Goal: Task Accomplishment & Management: Use online tool/utility

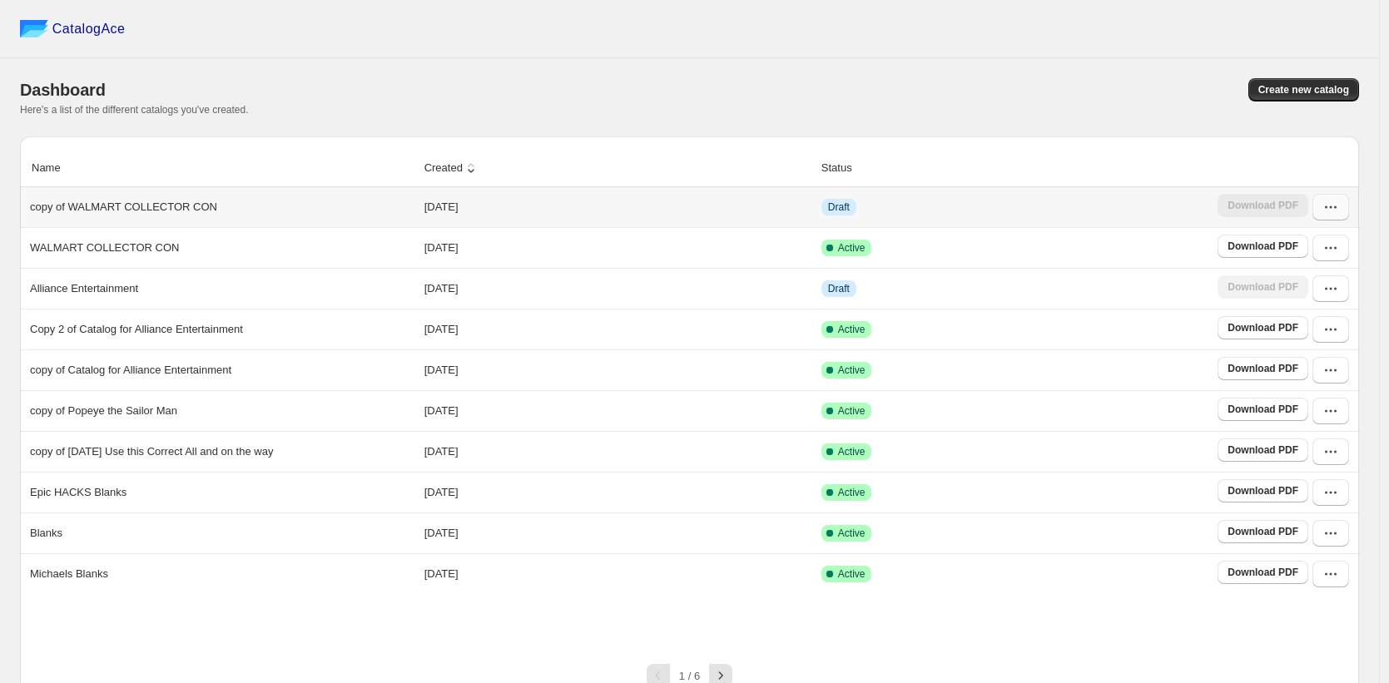
click at [1332, 215] on icon "button" at bounding box center [1330, 207] width 17 height 17
click at [1284, 330] on span "Edit" at bounding box center [1288, 329] width 18 height 12
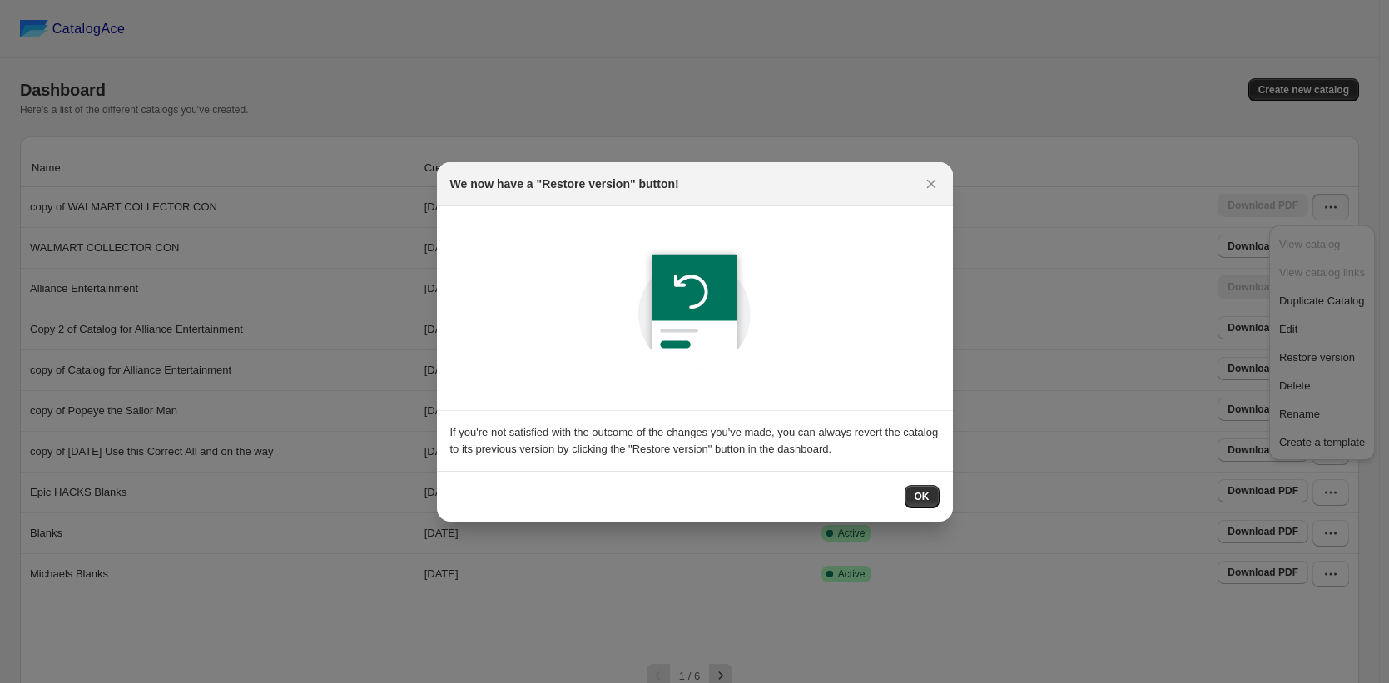
click at [914, 493] on span "OK" at bounding box center [921, 496] width 15 height 13
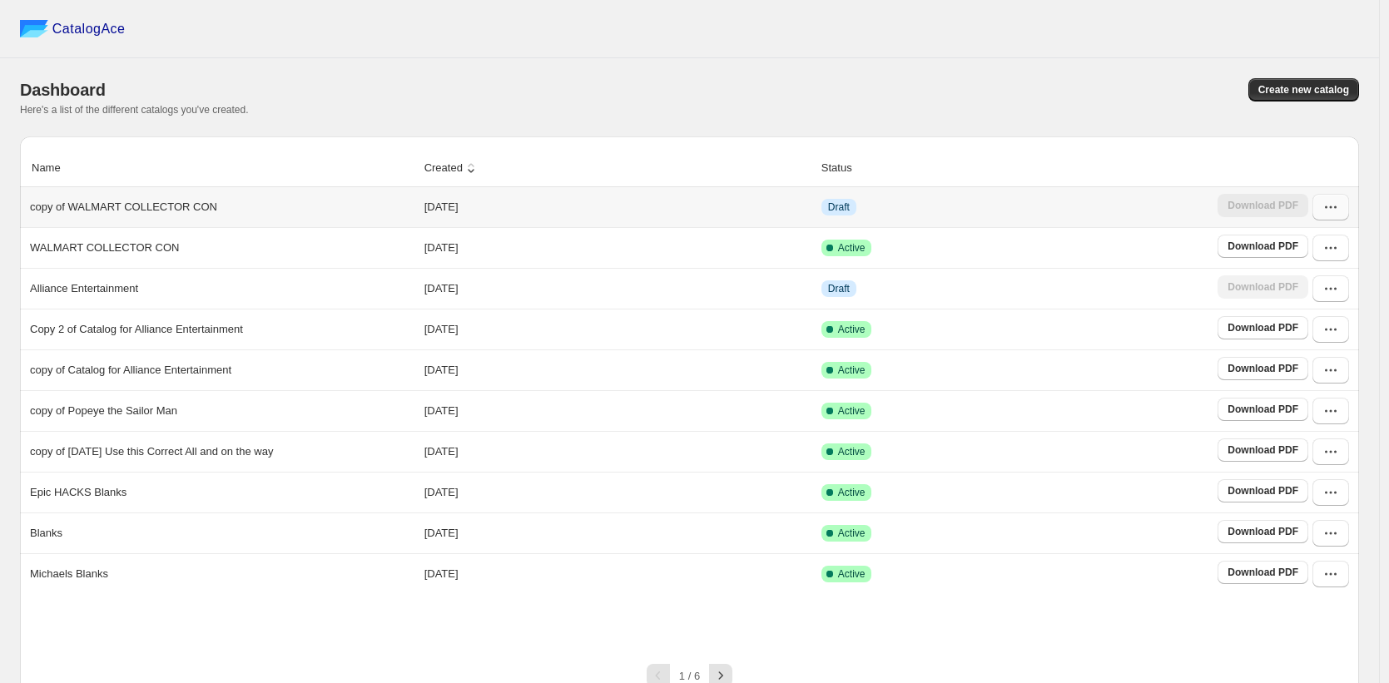
click at [1330, 215] on button "button" at bounding box center [1330, 207] width 37 height 27
click at [1287, 323] on span "Edit" at bounding box center [1288, 329] width 18 height 12
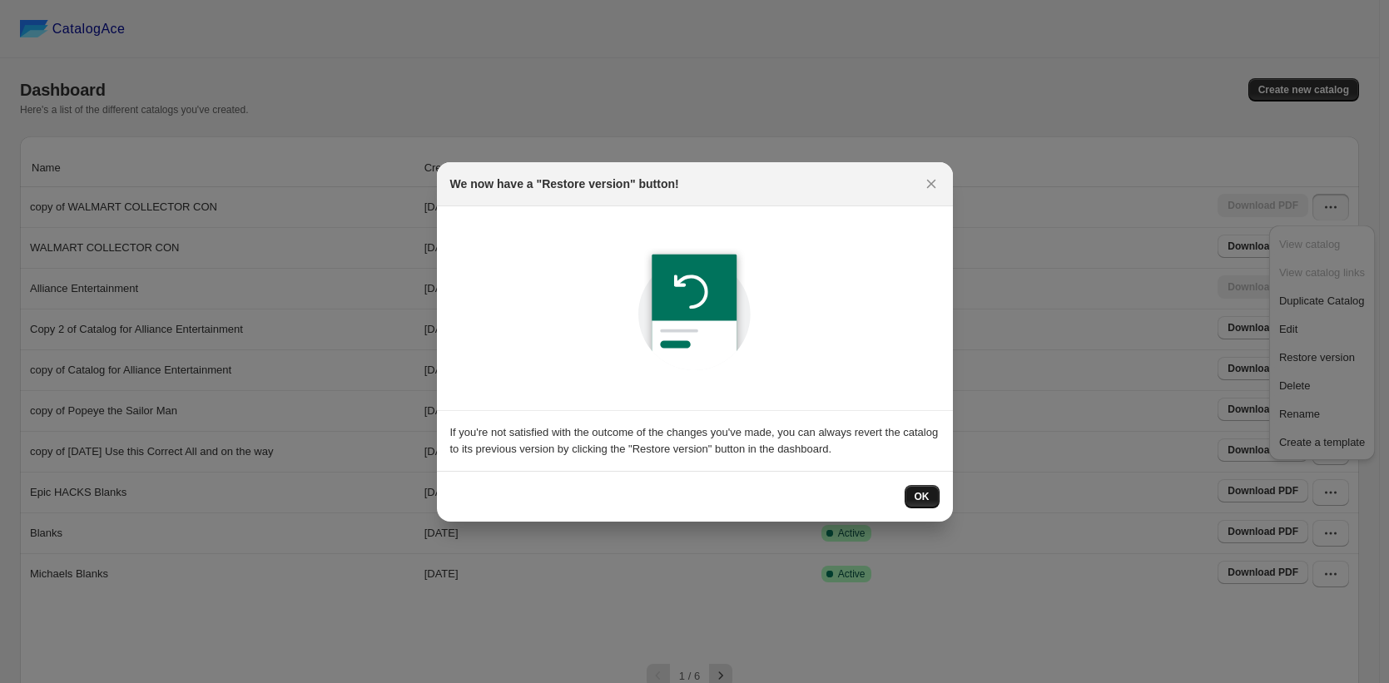
click at [922, 498] on span "OK" at bounding box center [921, 496] width 15 height 13
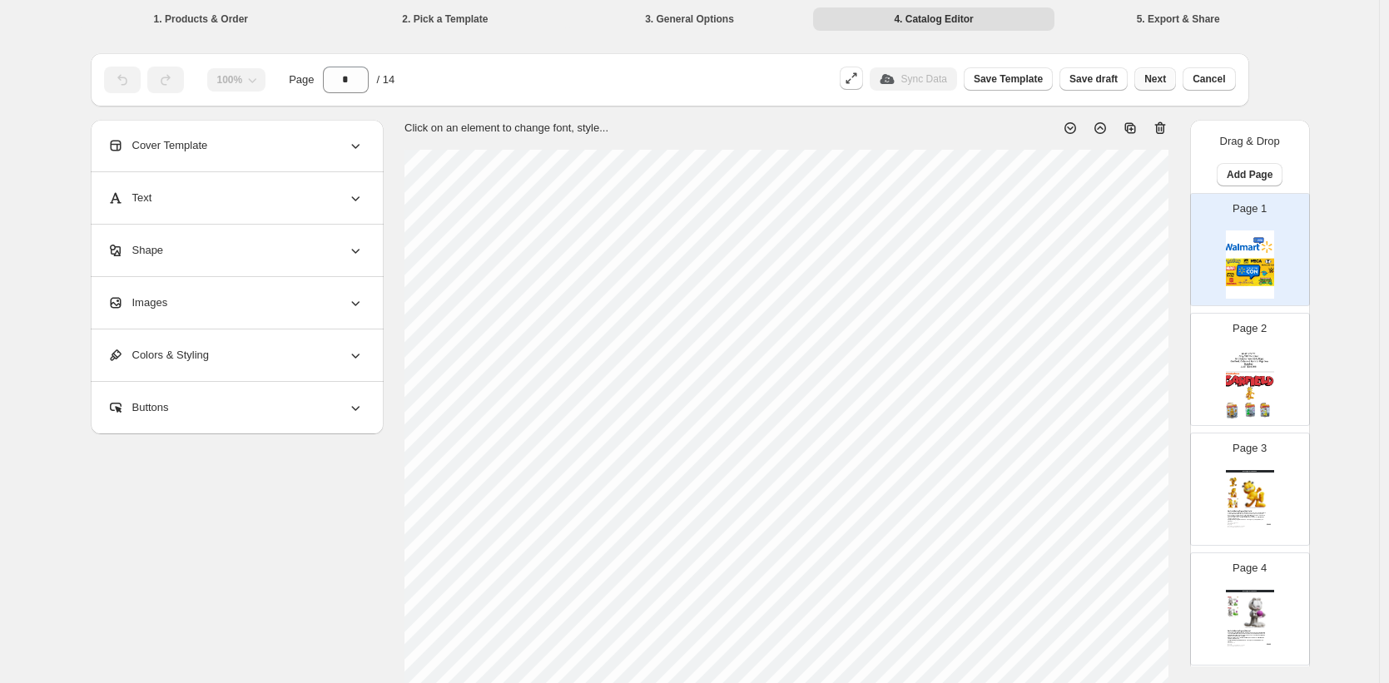
click at [1163, 72] on span "Next" at bounding box center [1155, 78] width 22 height 13
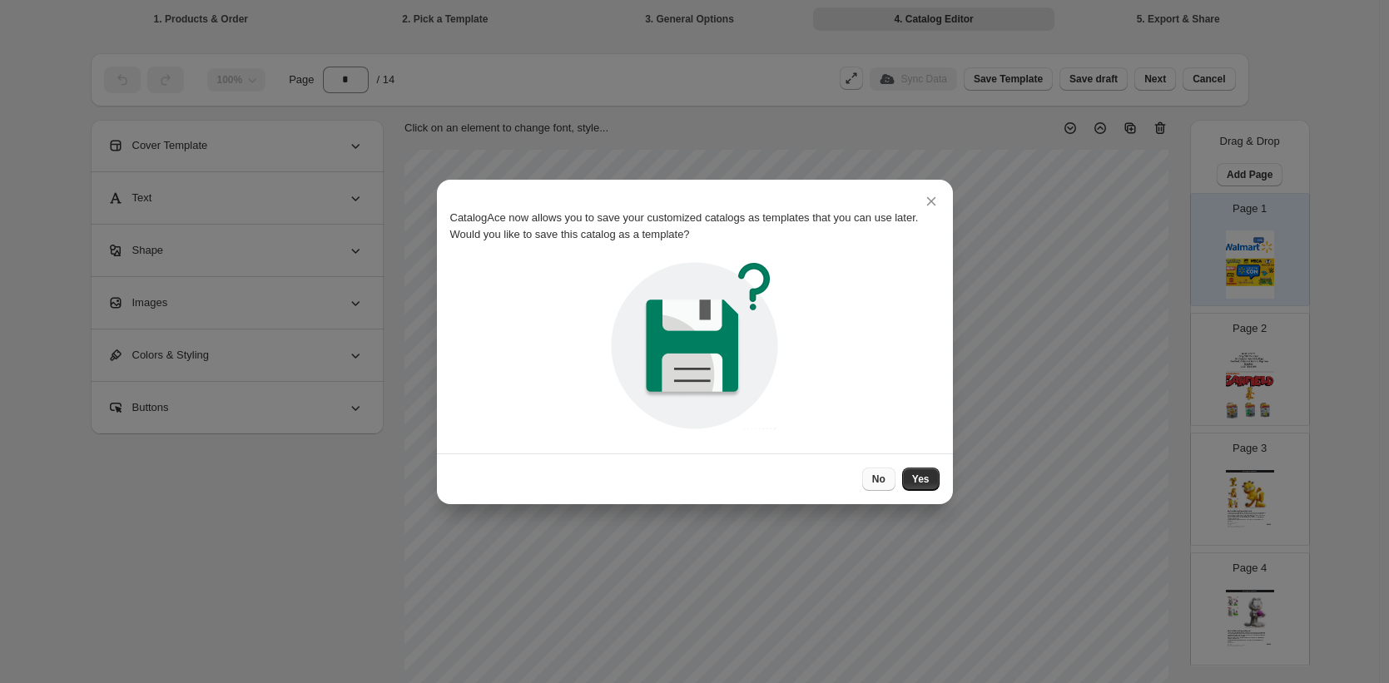
click at [880, 479] on span "No" at bounding box center [878, 479] width 13 height 13
